Goal: Task Accomplishment & Management: Manage account settings

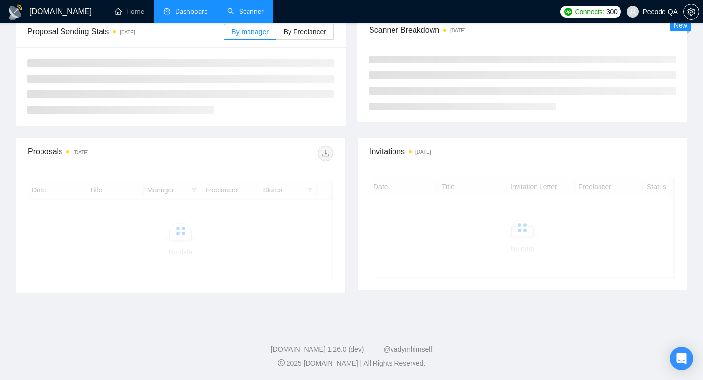
scroll to position [135, 0]
click at [245, 11] on link "Scanner" at bounding box center [246, 11] width 36 height 8
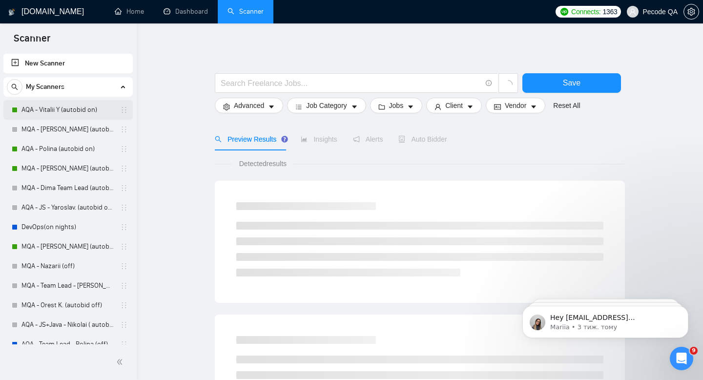
click at [69, 110] on link "AQA - Vitalii Y (autobid on)" at bounding box center [67, 110] width 93 height 20
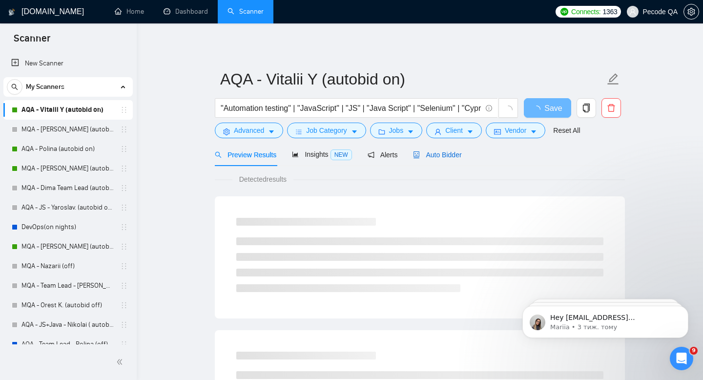
click at [436, 151] on span "Auto Bidder" at bounding box center [437, 155] width 48 height 8
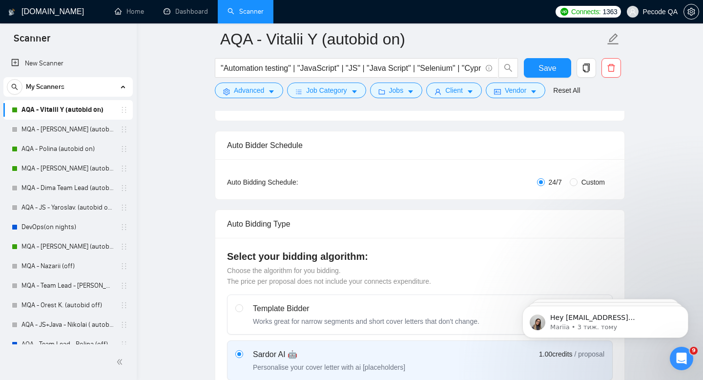
scroll to position [139, 0]
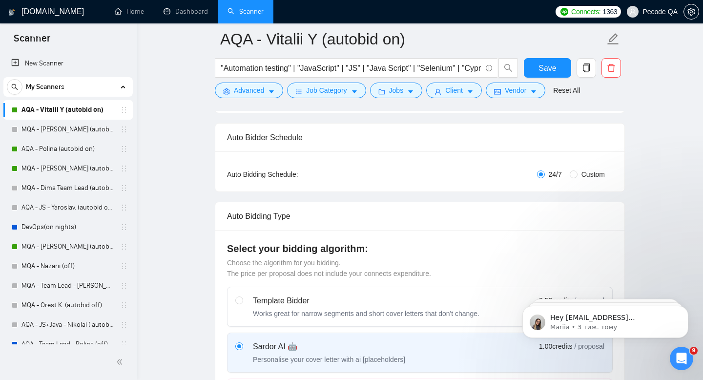
click at [587, 178] on span "Custom" at bounding box center [593, 174] width 31 height 11
click at [578, 178] on input "Custom" at bounding box center [574, 174] width 8 height 8
radio input "true"
radio input "false"
checkbox input "true"
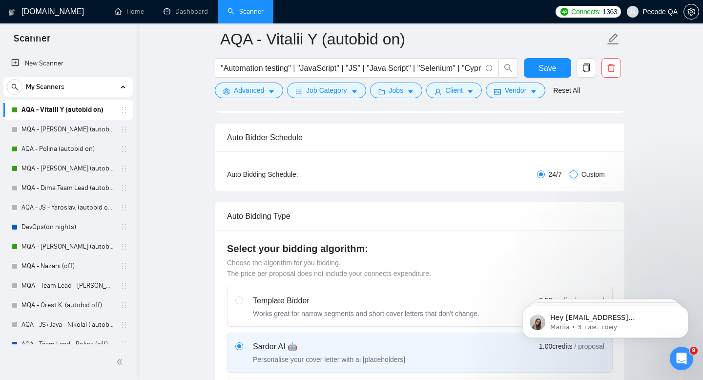
checkbox input "true"
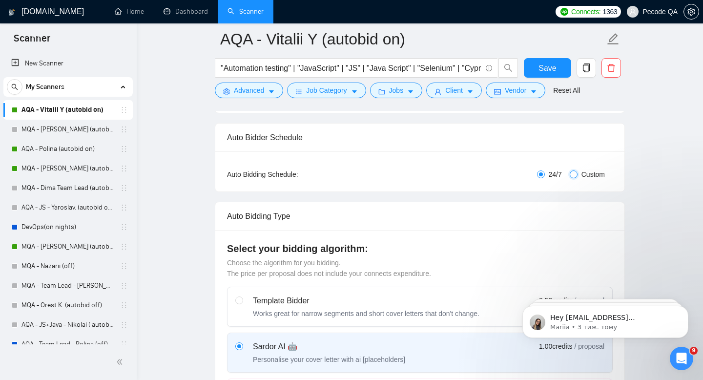
checkbox input "true"
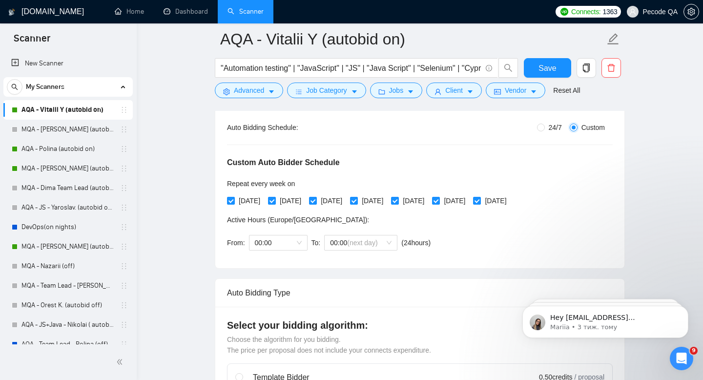
scroll to position [195, 0]
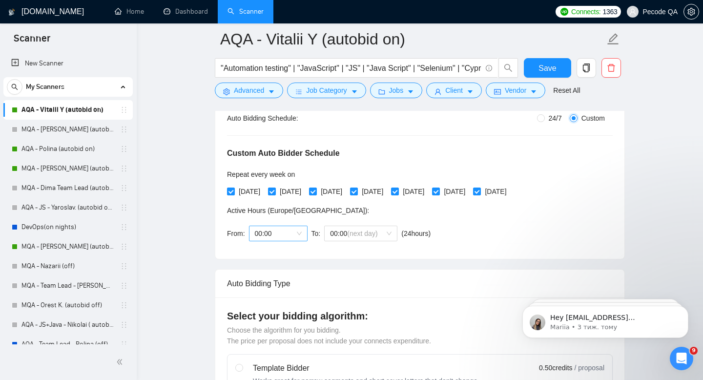
click at [273, 237] on span "00:00" at bounding box center [278, 233] width 47 height 15
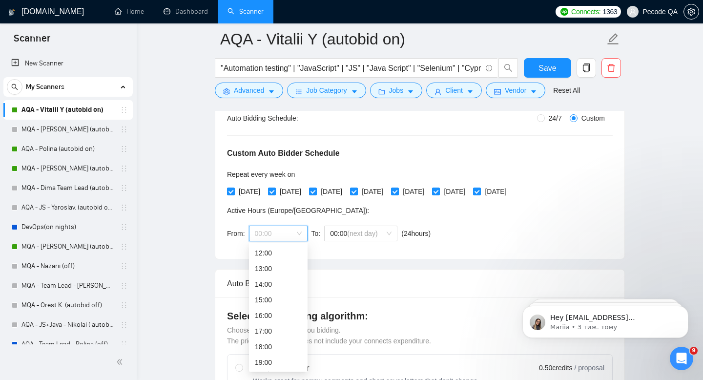
scroll to position [197, 0]
click at [269, 337] on div "18:00" at bounding box center [278, 336] width 47 height 11
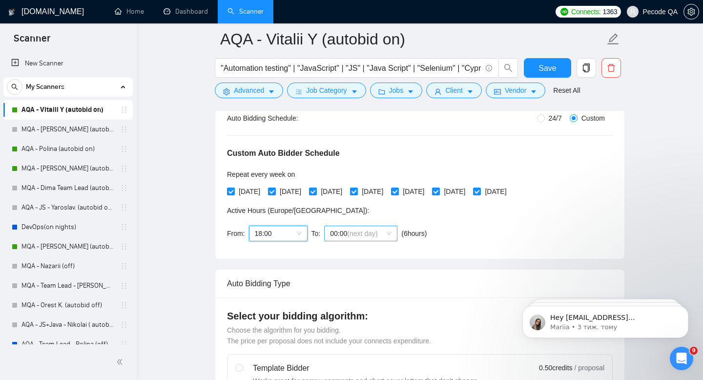
click at [346, 235] on span "00:00 (next day)" at bounding box center [361, 233] width 62 height 15
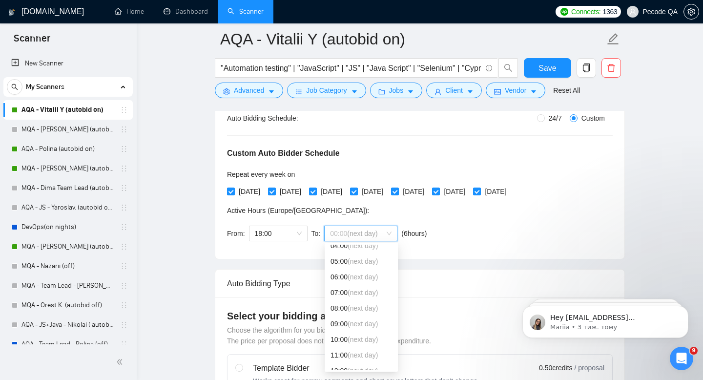
scroll to position [73, 0]
click at [350, 318] on span "(next day)" at bounding box center [363, 320] width 30 height 8
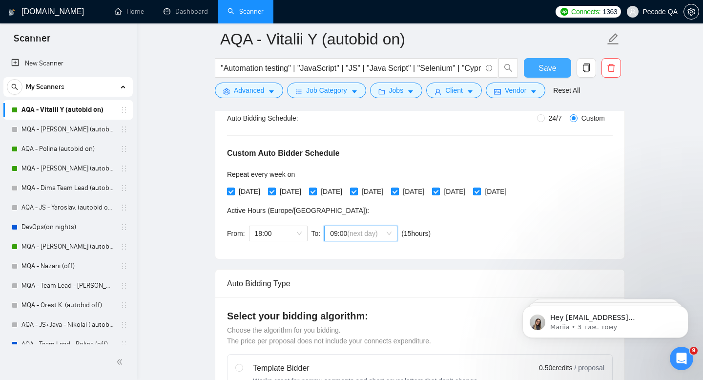
click at [558, 69] on button "Save" at bounding box center [547, 68] width 47 height 20
checkbox input "true"
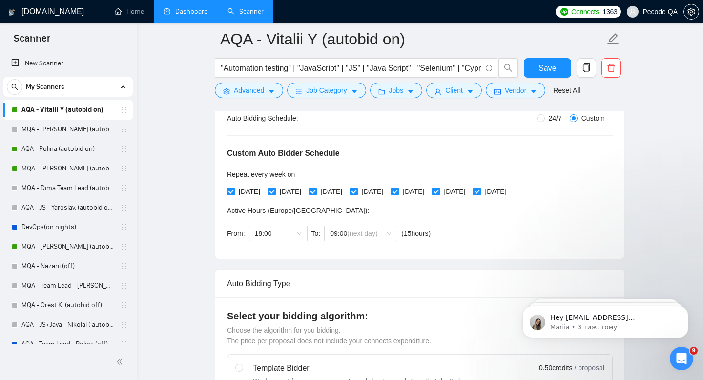
click at [200, 10] on link "Dashboard" at bounding box center [186, 11] width 44 height 8
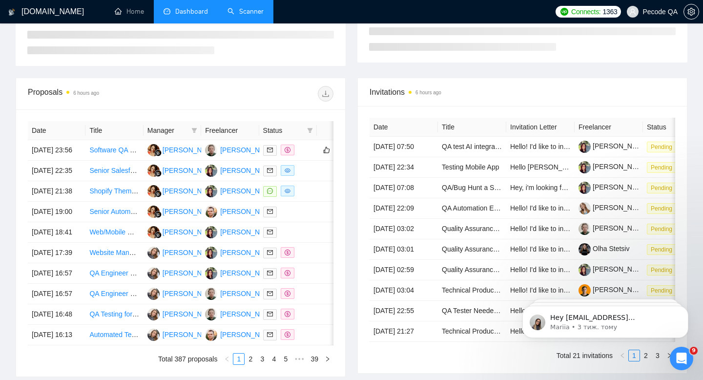
click at [251, 13] on link "Scanner" at bounding box center [246, 11] width 36 height 8
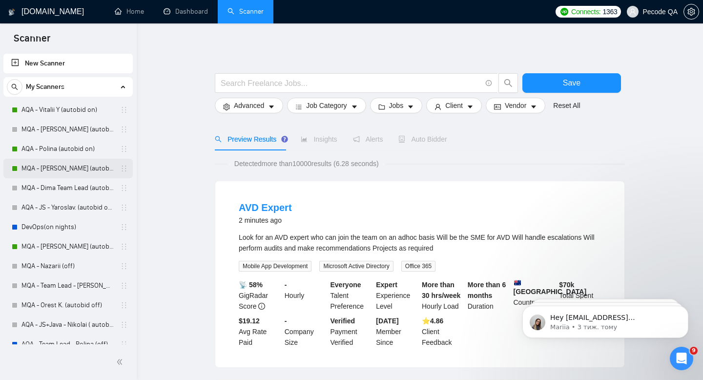
click at [66, 162] on link "MQA - [PERSON_NAME] (autobid on)" at bounding box center [67, 169] width 93 height 20
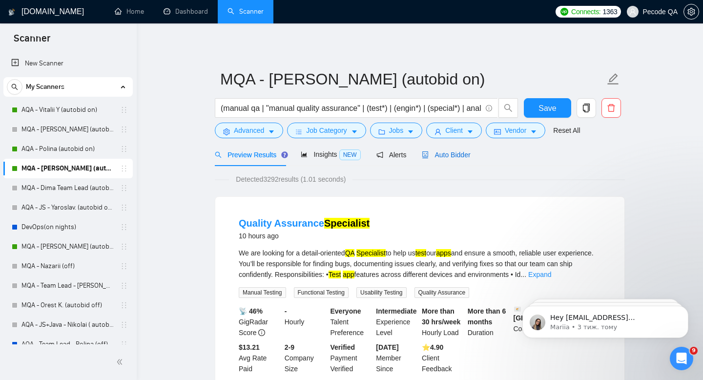
click at [470, 151] on span "Auto Bidder" at bounding box center [446, 155] width 48 height 8
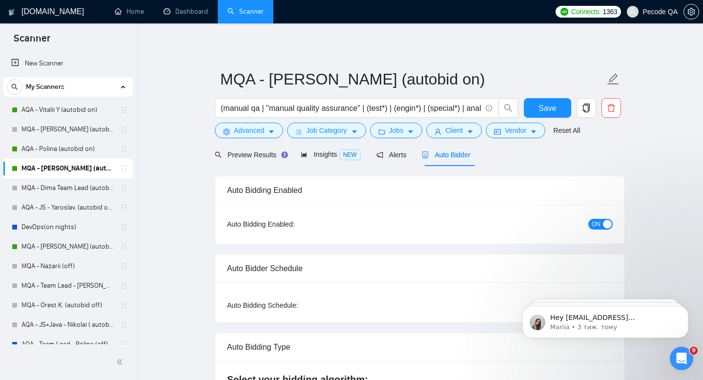
checkbox input "true"
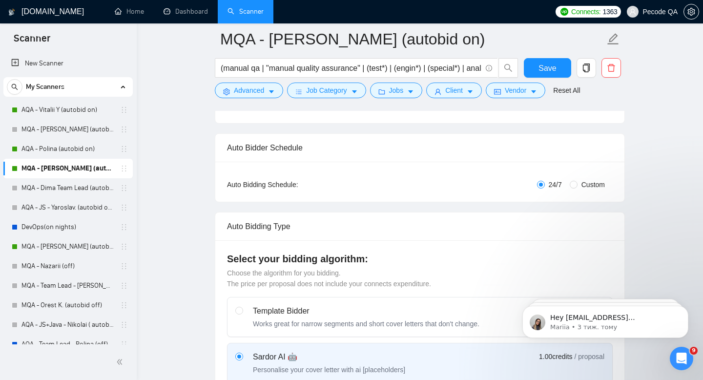
scroll to position [84, 0]
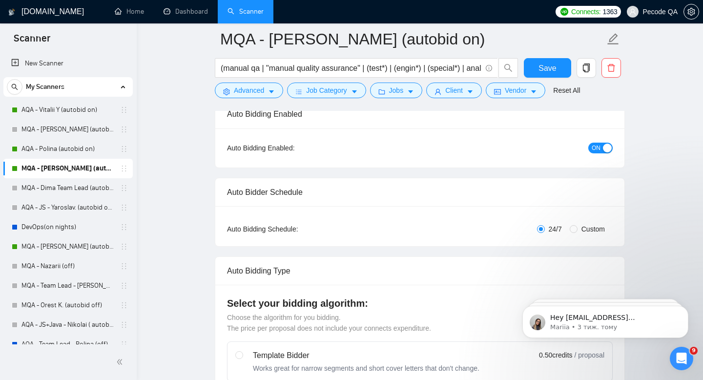
click at [606, 224] on span "Custom" at bounding box center [593, 229] width 31 height 11
click at [578, 225] on input "Custom" at bounding box center [574, 229] width 8 height 8
radio input "true"
radio input "false"
checkbox input "true"
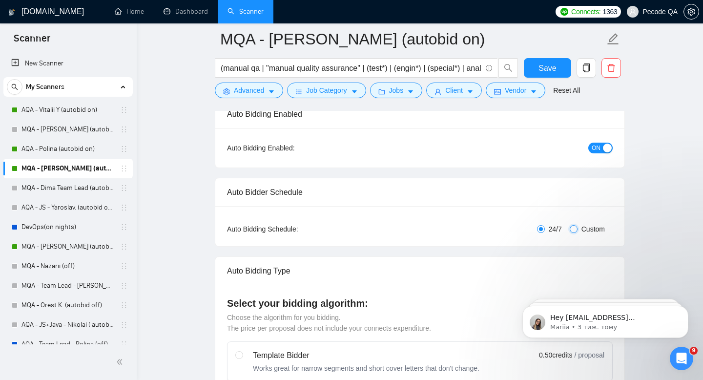
checkbox input "true"
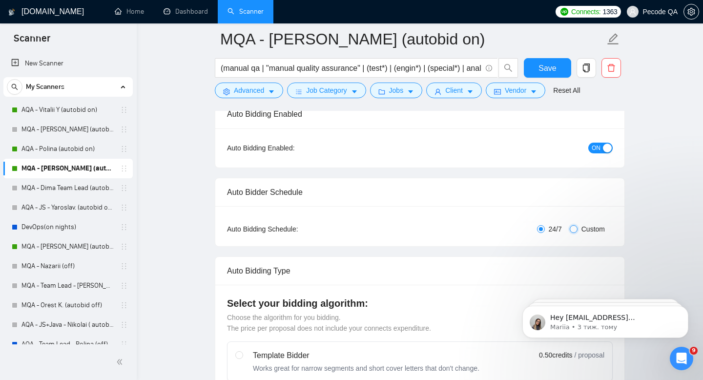
checkbox input "true"
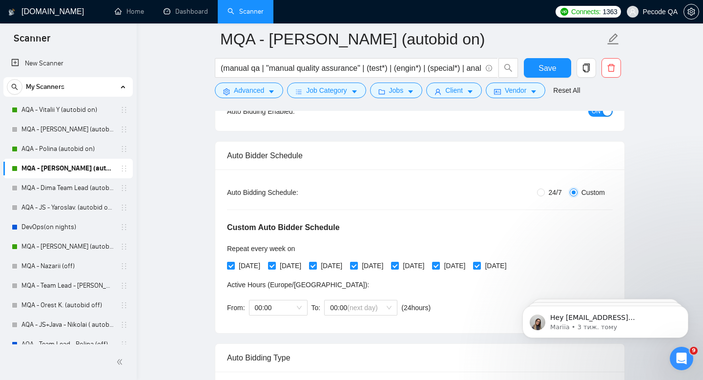
scroll to position [160, 0]
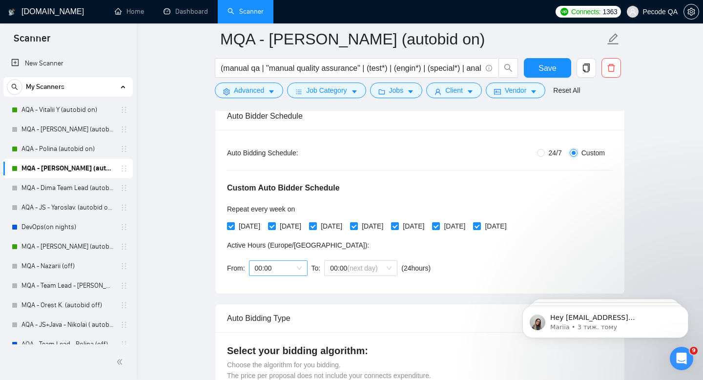
click at [271, 267] on span "00:00" at bounding box center [278, 268] width 47 height 15
click at [267, 359] on div "19:00" at bounding box center [278, 362] width 47 height 11
click at [336, 273] on span "00:00 (next day)" at bounding box center [361, 268] width 62 height 15
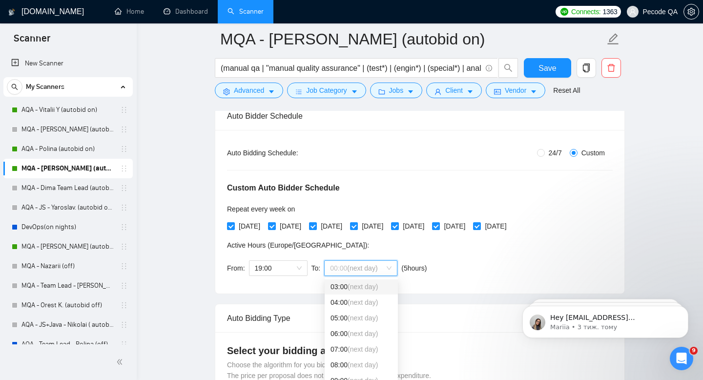
scroll to position [52, 0]
click at [344, 369] on div "09:00 (next day)" at bounding box center [361, 376] width 73 height 16
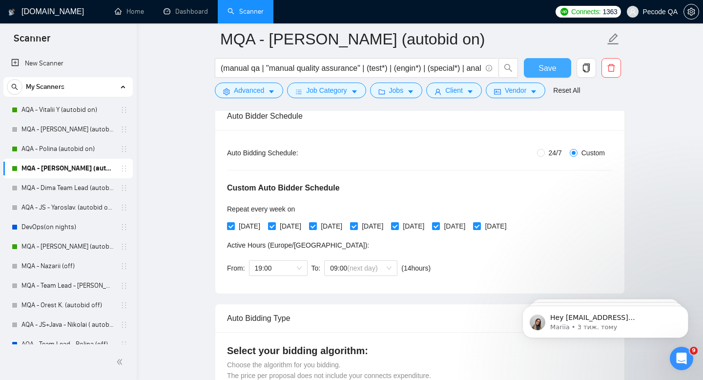
click at [551, 73] on span "Save" at bounding box center [548, 68] width 18 height 12
checkbox input "true"
click at [189, 14] on link "Dashboard" at bounding box center [186, 11] width 44 height 8
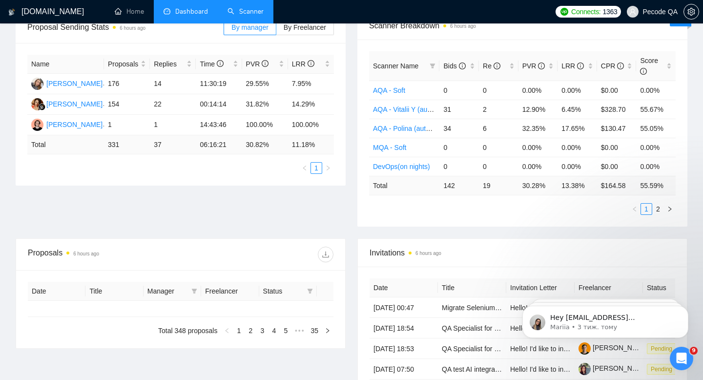
type input "[DATE]"
